Goal: Information Seeking & Learning: Learn about a topic

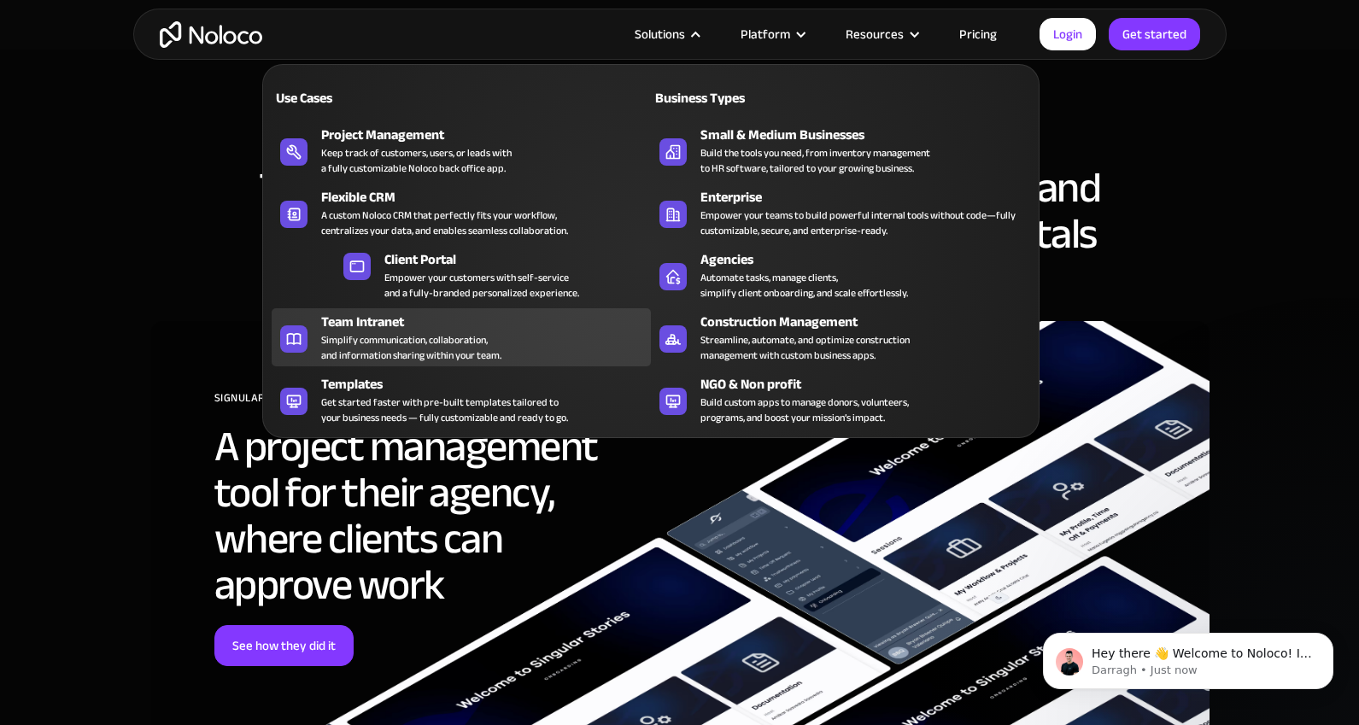
scroll to position [4985, 0]
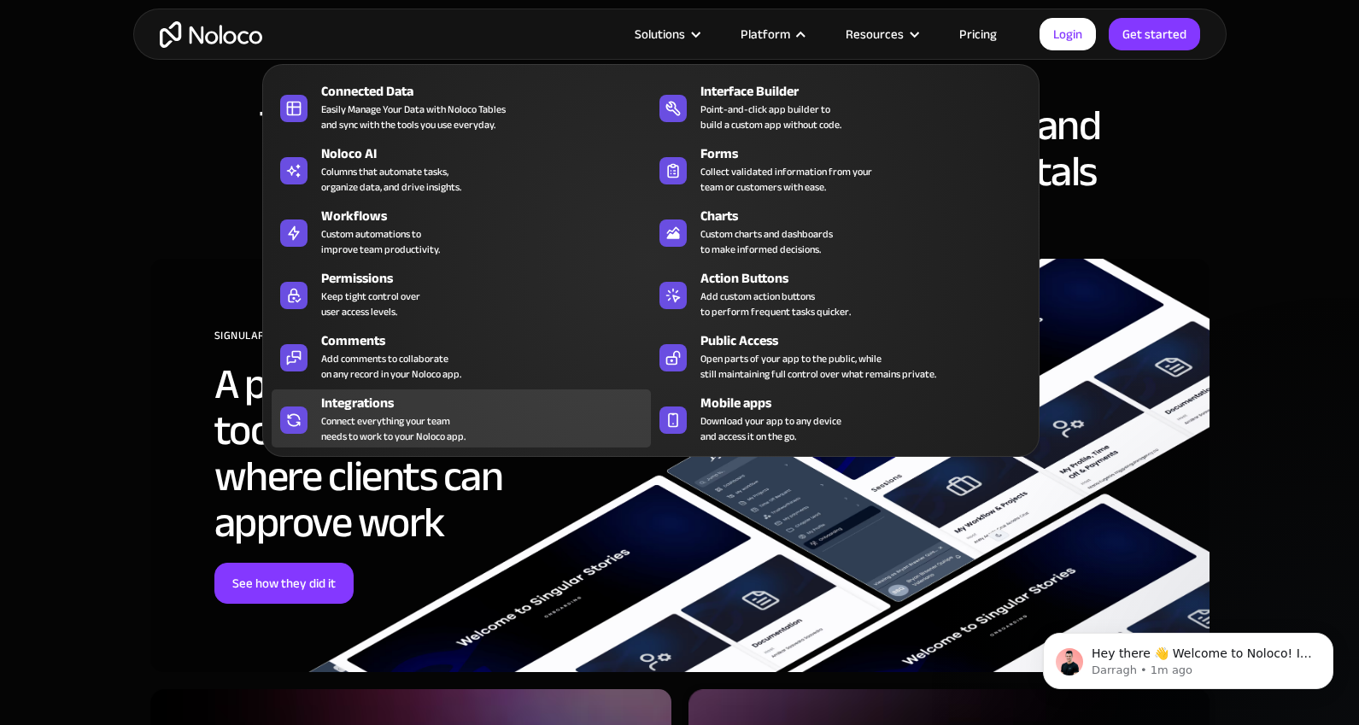
click at [394, 424] on div "Connect everything your team needs to work to your Noloco app." at bounding box center [393, 428] width 144 height 31
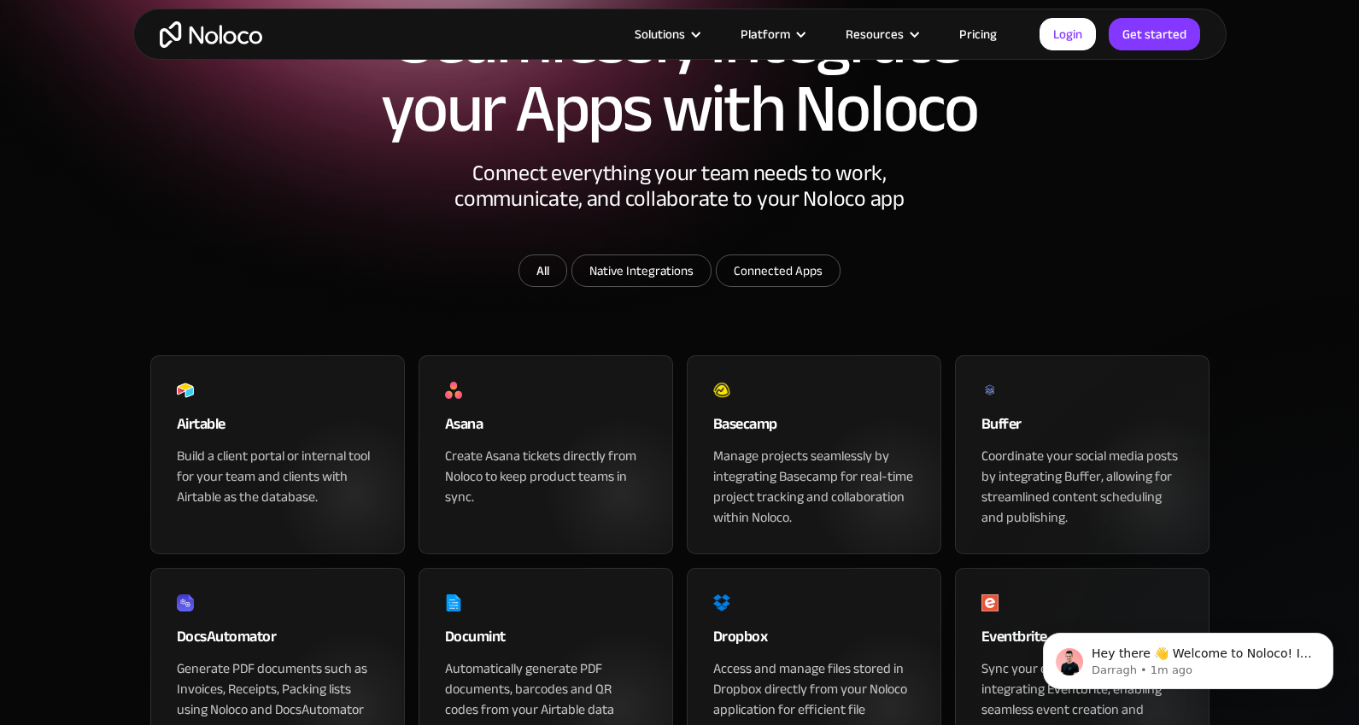
scroll to position [225, 0]
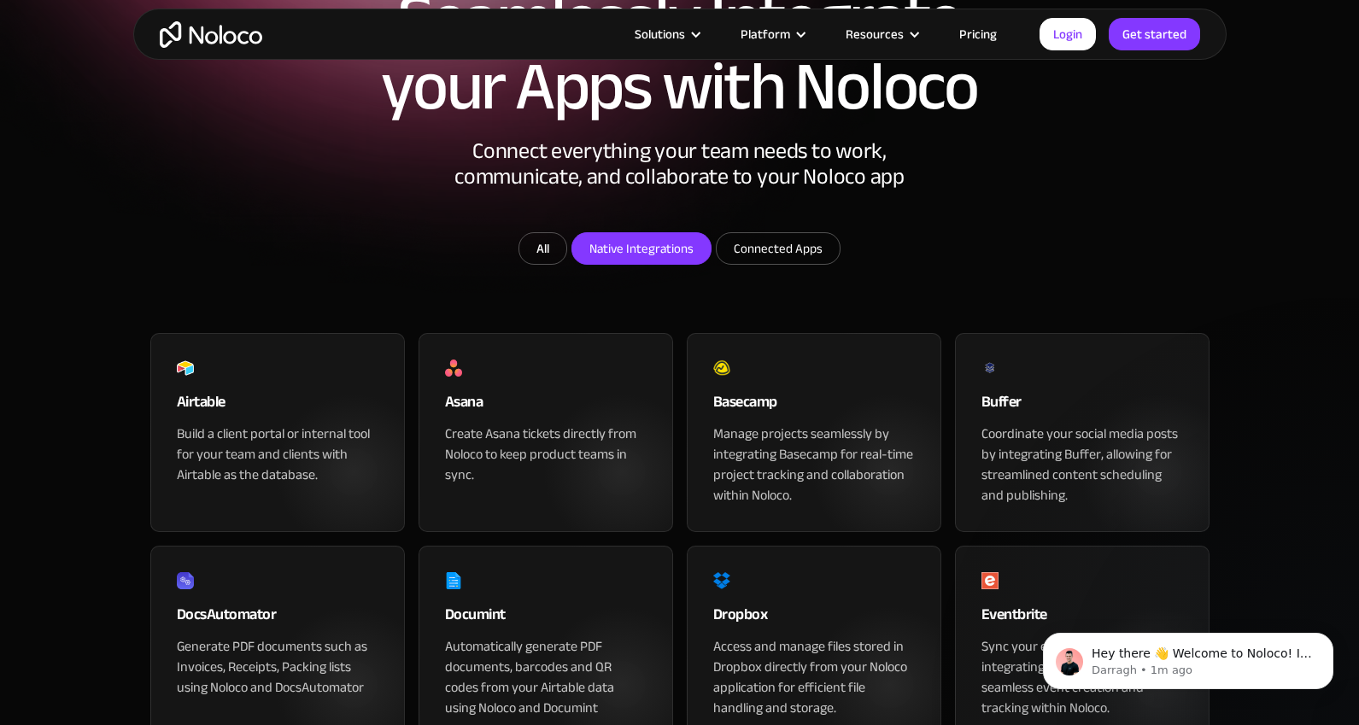
click at [656, 264] on input "Native Integrations" at bounding box center [641, 248] width 138 height 31
checkbox input "true"
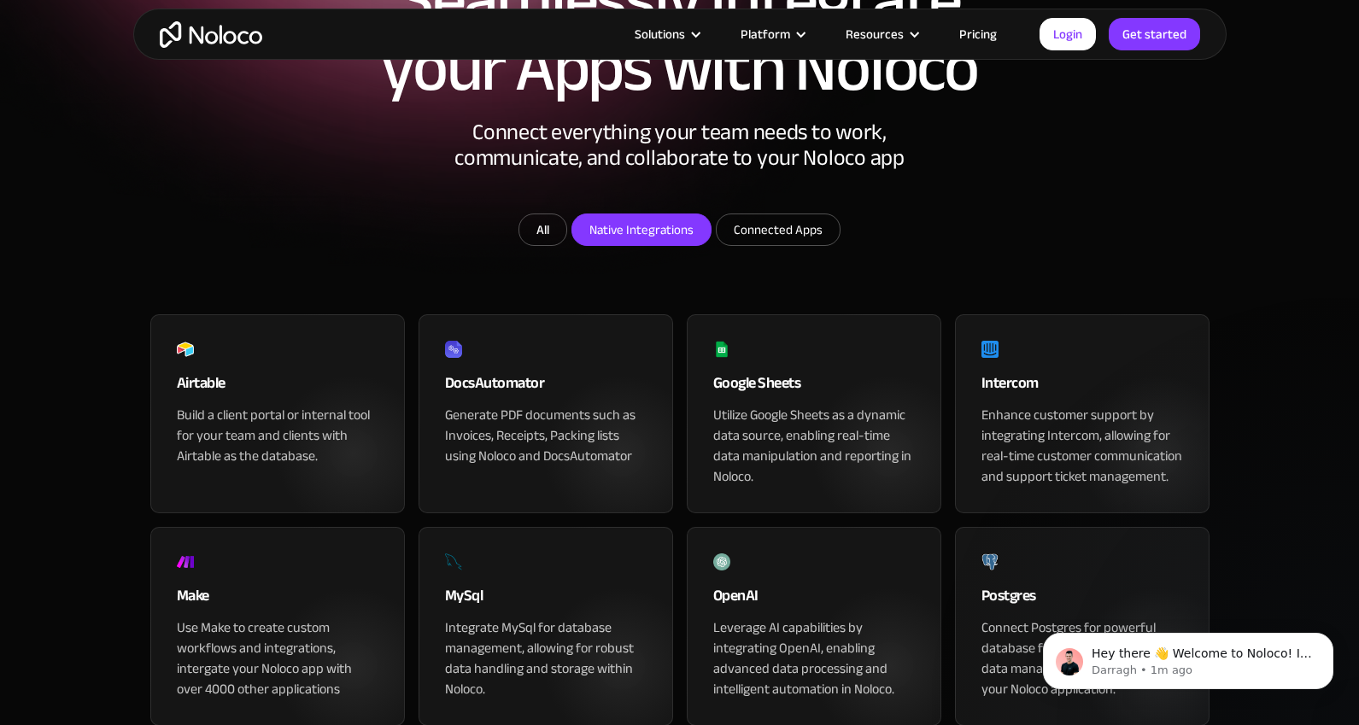
scroll to position [236, 0]
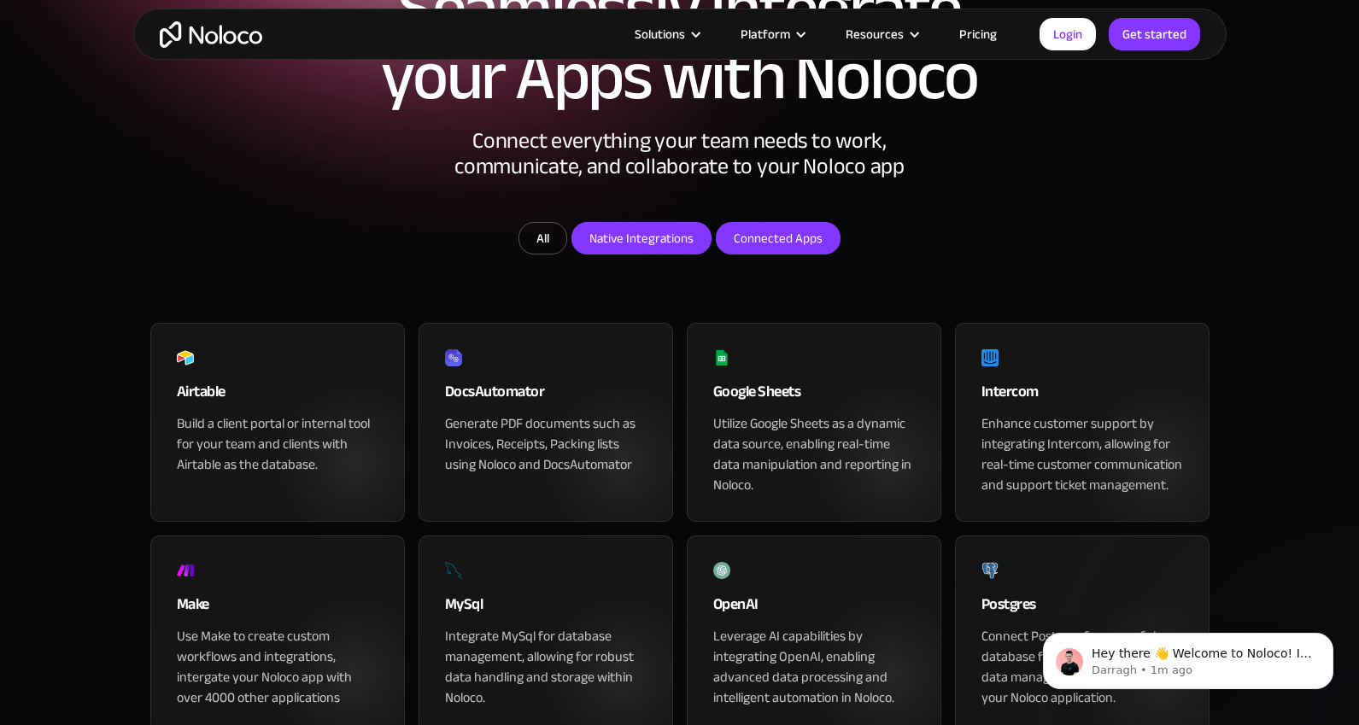
click at [772, 254] on input "Connected Apps" at bounding box center [777, 238] width 123 height 31
checkbox input "true"
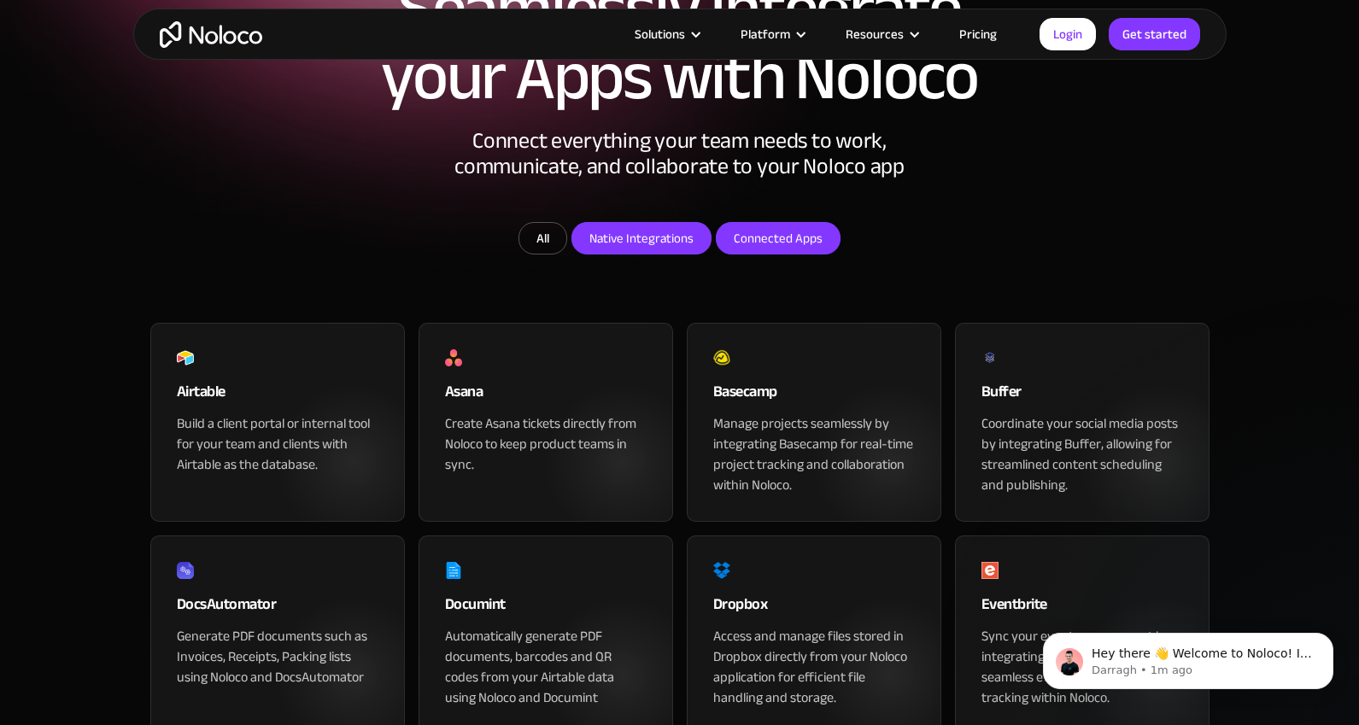
click at [641, 254] on input "Native Integrations" at bounding box center [641, 238] width 138 height 31
checkbox input "false"
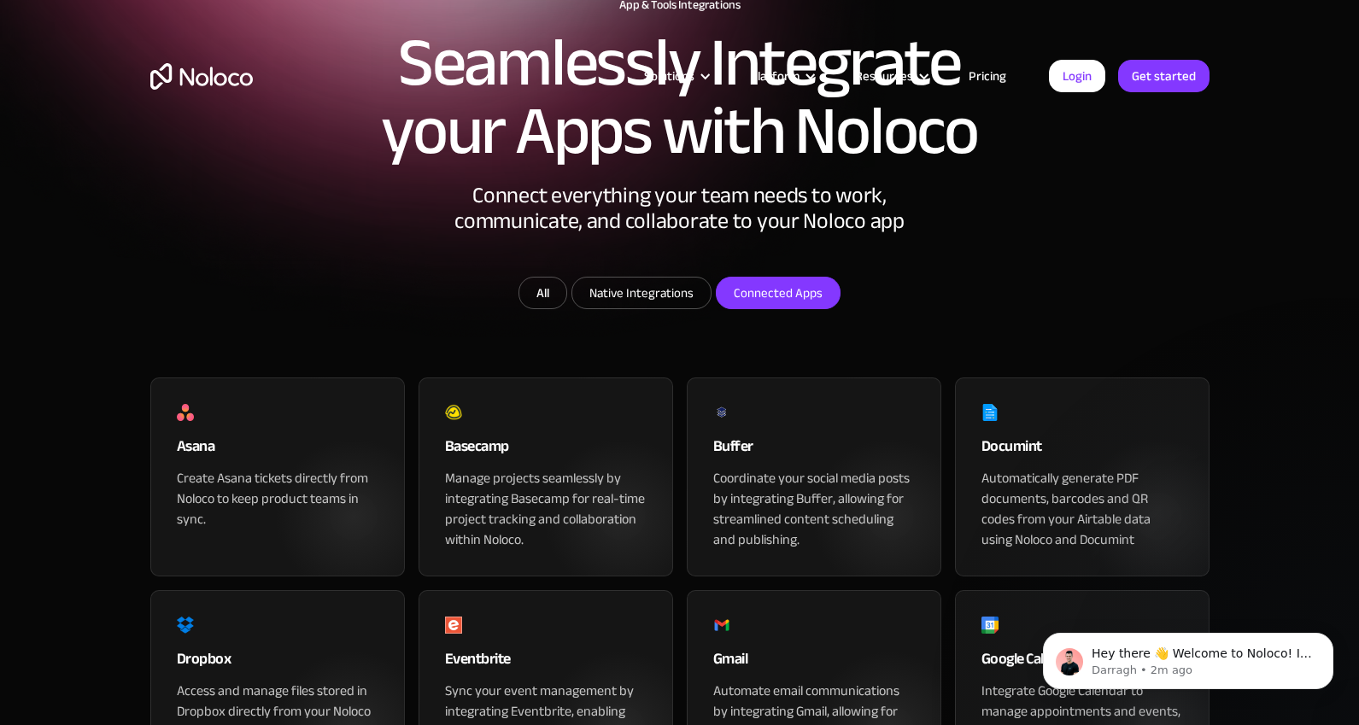
scroll to position [0, 0]
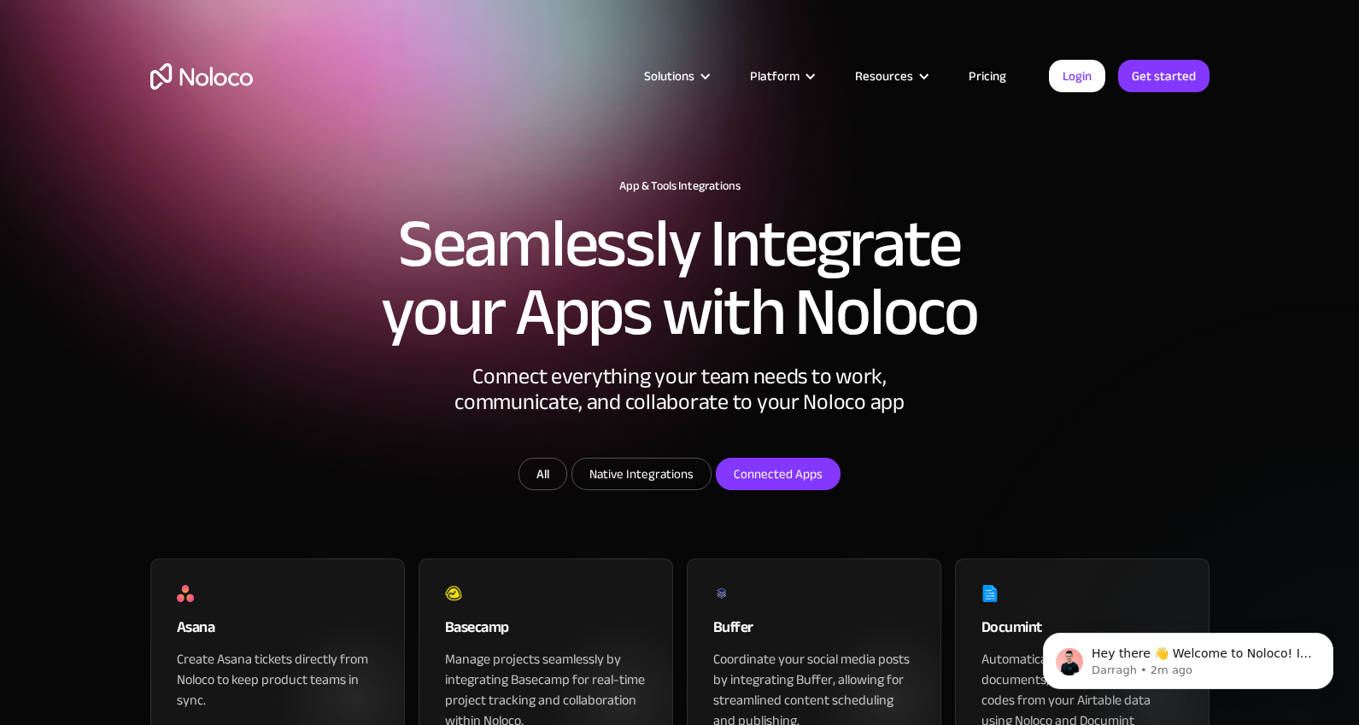
click at [979, 74] on link "Pricing" at bounding box center [987, 76] width 80 height 22
